Goal: Task Accomplishment & Management: Use online tool/utility

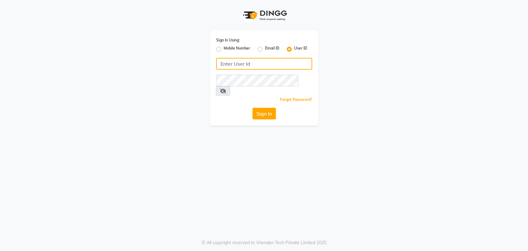
click at [243, 64] on input "Username" at bounding box center [264, 64] width 96 height 12
type input "e2829-01"
click at [262, 108] on button "Sign In" at bounding box center [263, 114] width 23 height 12
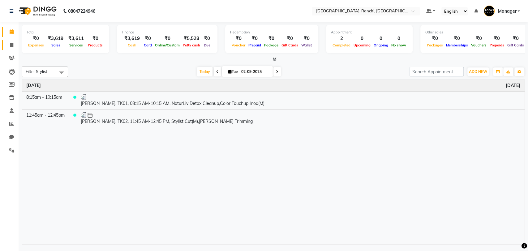
click at [11, 41] on link "Invoice" at bounding box center [9, 45] width 15 height 10
select select "6463"
select select "service"
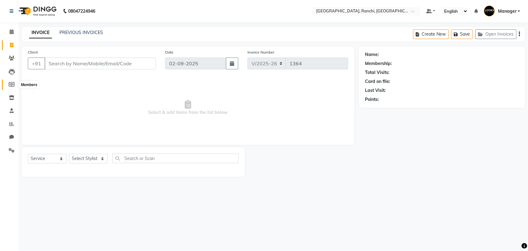
click at [14, 81] on span at bounding box center [11, 84] width 11 height 7
select select
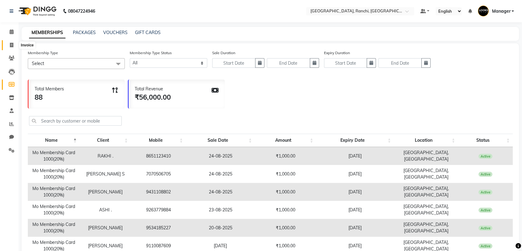
click at [11, 42] on span at bounding box center [11, 45] width 11 height 7
select select "service"
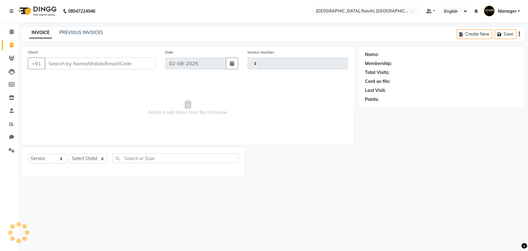
type input "1364"
select select "6463"
click at [81, 34] on link "PREVIOUS INVOICES" at bounding box center [81, 33] width 44 height 6
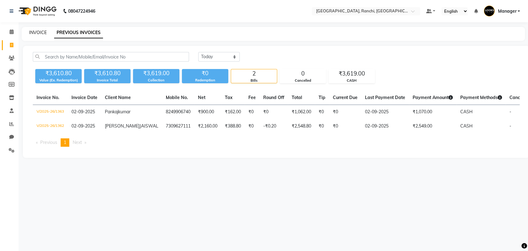
click at [35, 34] on link "INVOICE" at bounding box center [38, 33] width 18 height 6
select select "service"
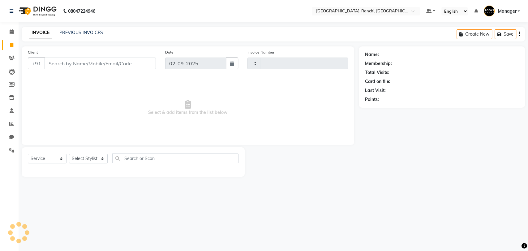
type input "1364"
select select "6463"
